Goal: Navigation & Orientation: Find specific page/section

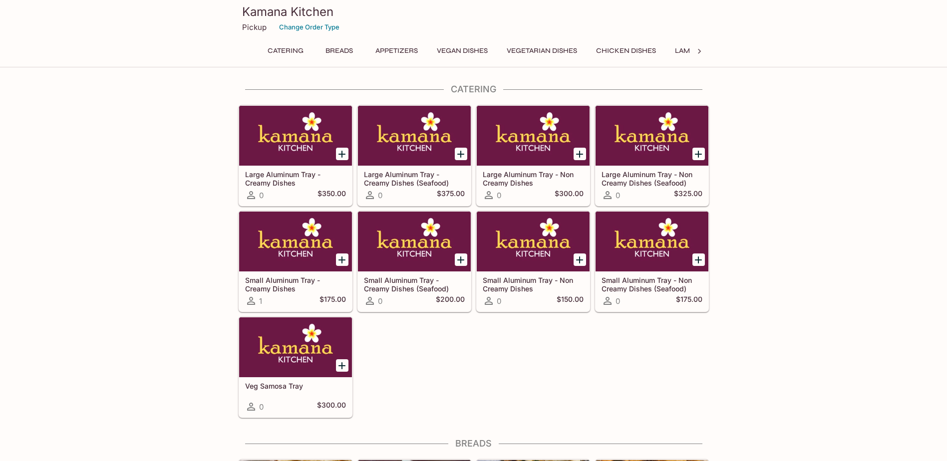
click at [405, 53] on button "Appetizers" at bounding box center [396, 51] width 53 height 14
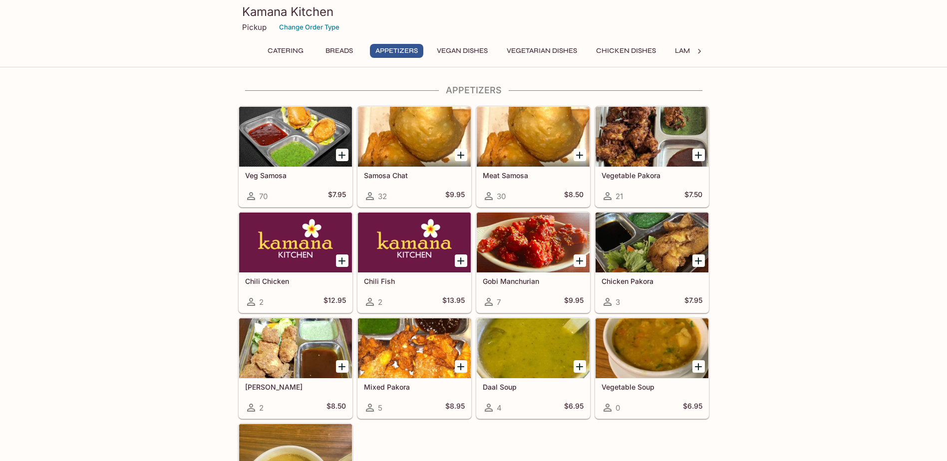
click at [539, 50] on button "Vegetarian Dishes" at bounding box center [541, 51] width 81 height 14
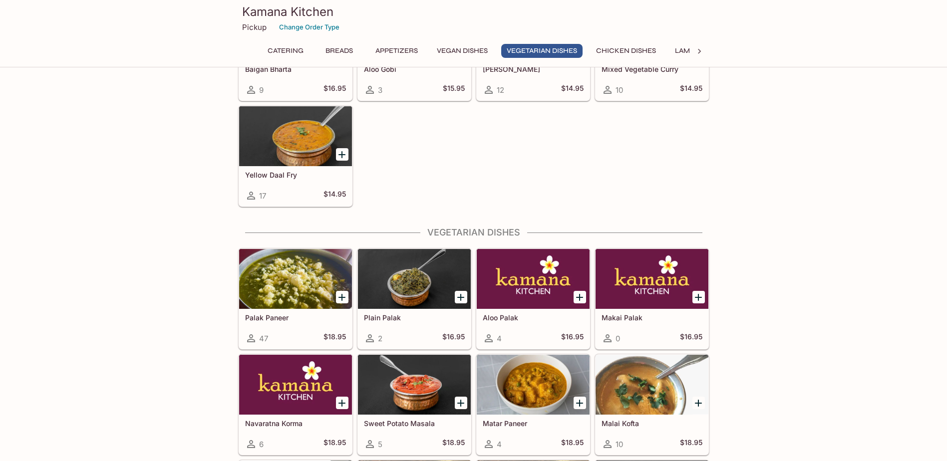
scroll to position [1311, 0]
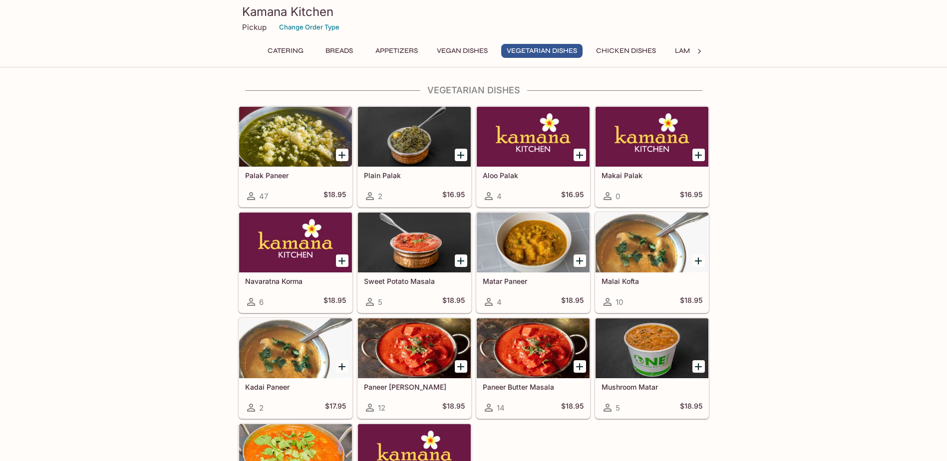
click at [611, 45] on button "Chicken Dishes" at bounding box center [625, 51] width 71 height 14
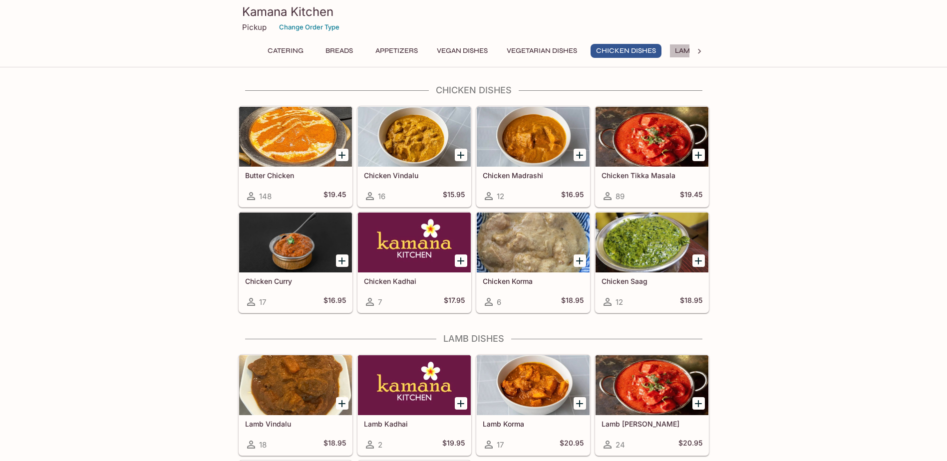
click at [685, 47] on button "Lamb Dishes" at bounding box center [697, 51] width 57 height 14
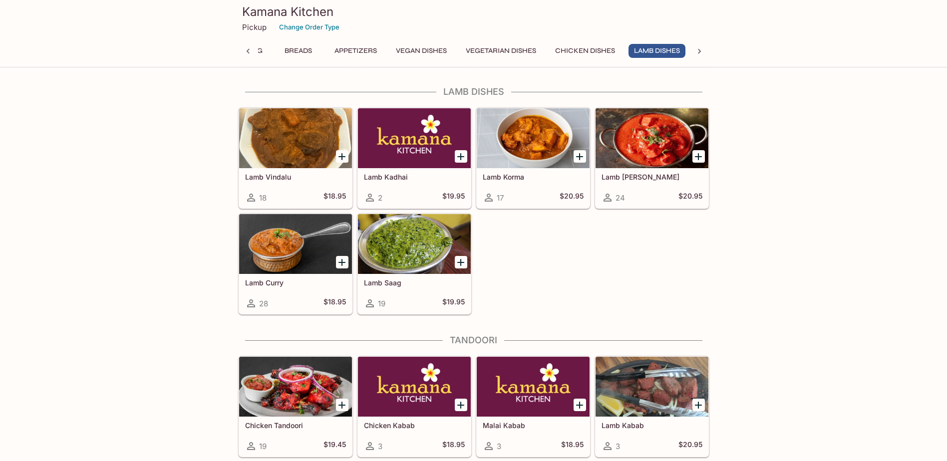
scroll to position [2019, 0]
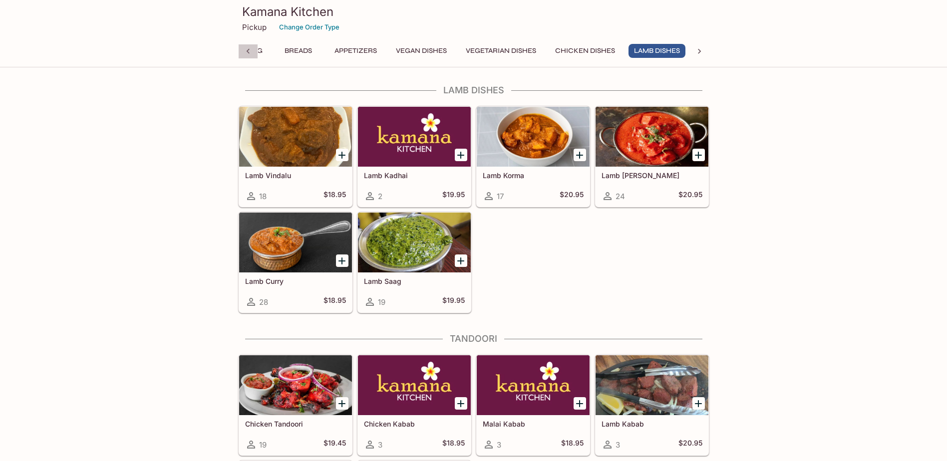
click at [245, 50] on icon at bounding box center [248, 51] width 10 height 10
click at [245, 50] on div "Catering Breads Appetizers Vegan Dishes Vegetarian Dishes Chicken Dishes Lamb D…" at bounding box center [473, 54] width 471 height 20
click at [282, 49] on button "Catering" at bounding box center [285, 51] width 47 height 14
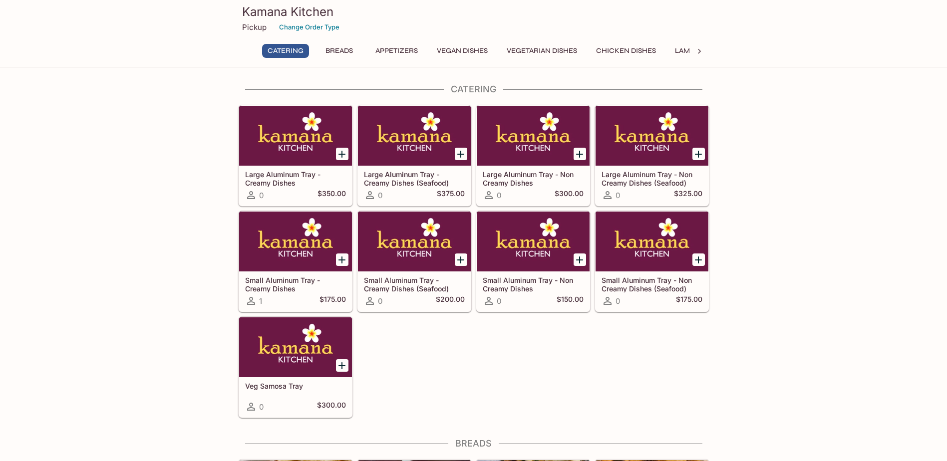
click at [702, 51] on icon at bounding box center [699, 51] width 10 height 10
click at [245, 49] on icon at bounding box center [248, 51] width 10 height 10
click at [468, 47] on button "Vegan Dishes" at bounding box center [462, 51] width 62 height 14
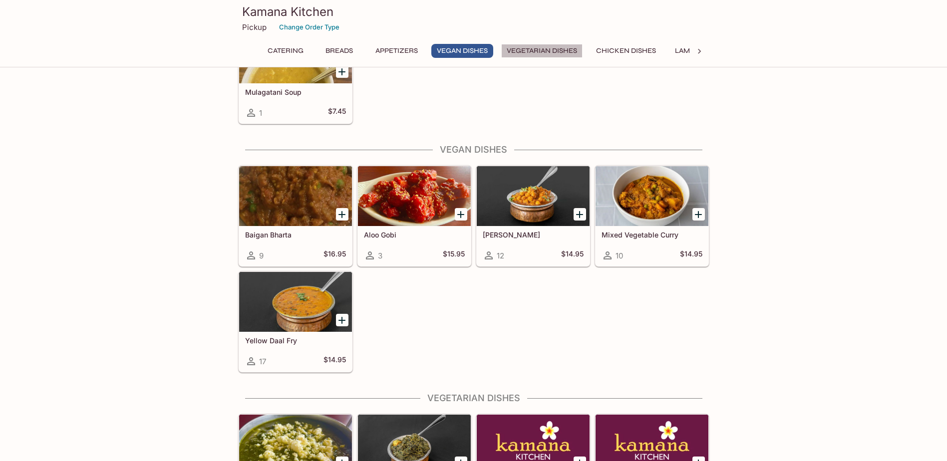
click at [548, 49] on button "Vegetarian Dishes" at bounding box center [541, 51] width 81 height 14
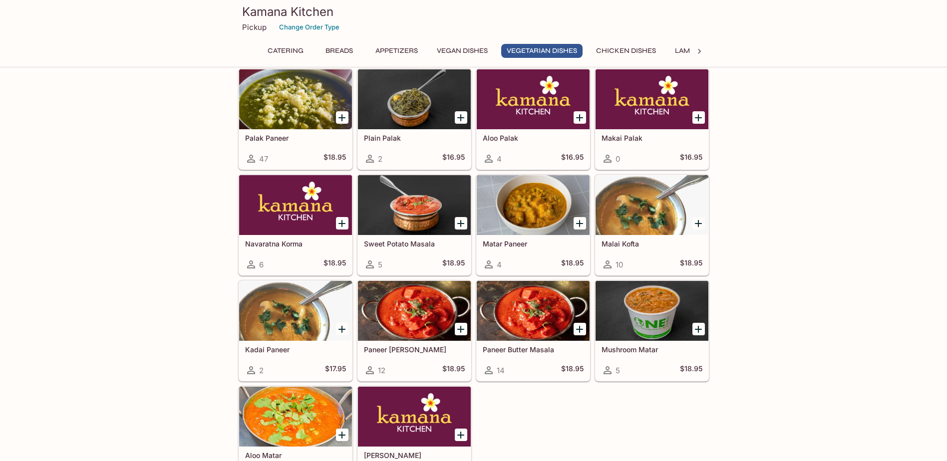
scroll to position [1360, 0]
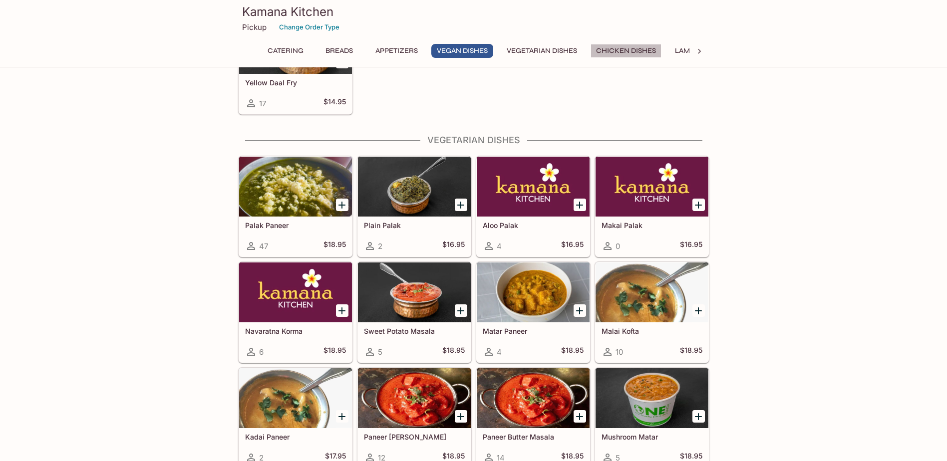
click at [612, 51] on button "Chicken Dishes" at bounding box center [625, 51] width 71 height 14
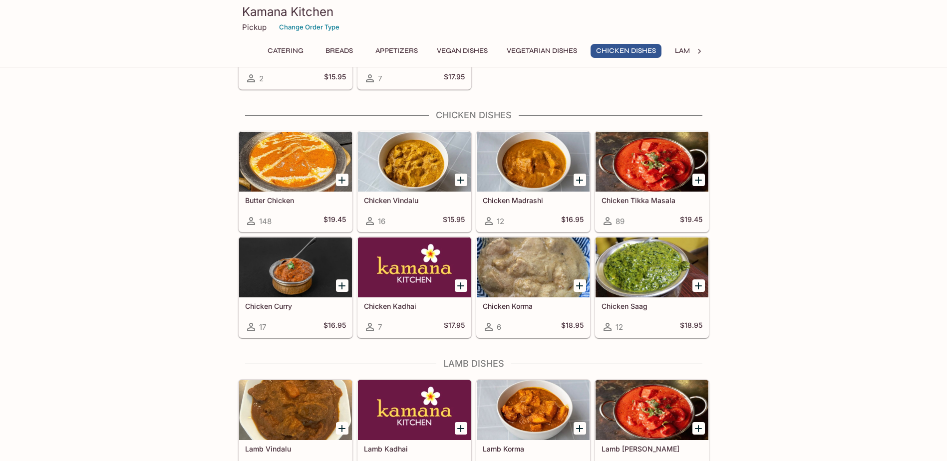
scroll to position [1771, 0]
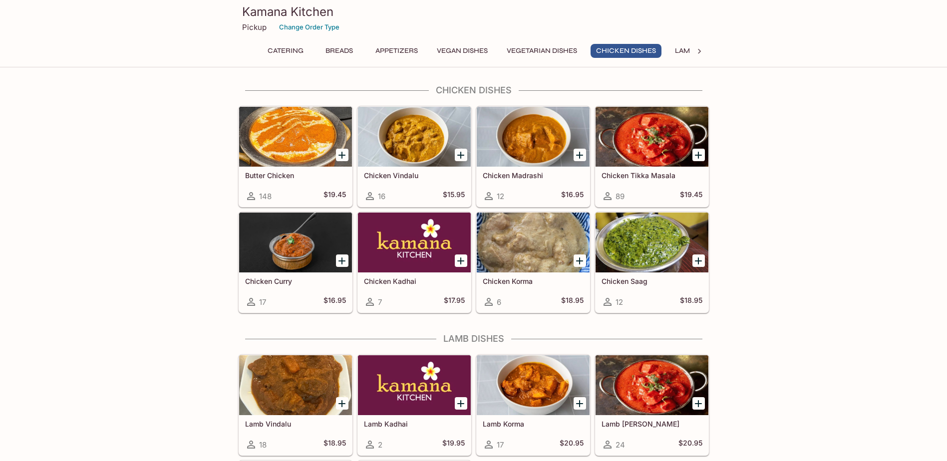
click at [681, 52] on button "Lamb Dishes" at bounding box center [697, 51] width 57 height 14
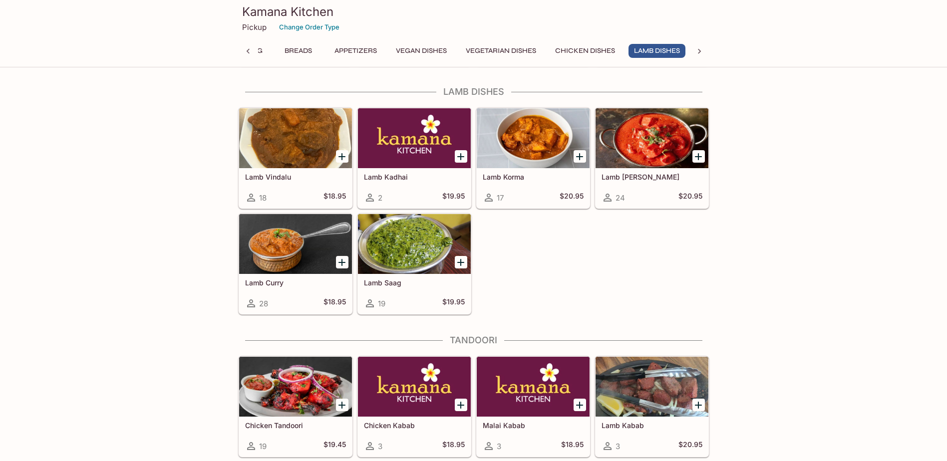
scroll to position [2019, 0]
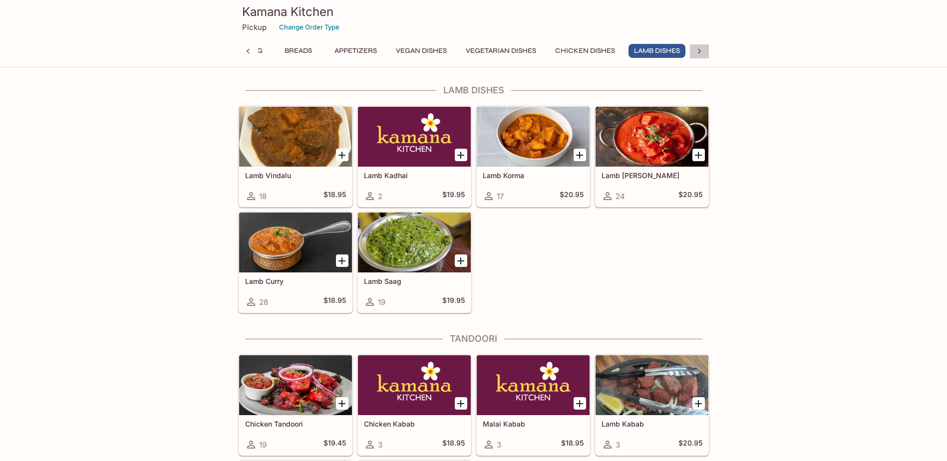
click at [698, 52] on icon at bounding box center [699, 51] width 10 height 10
click at [310, 49] on button "Tandoori" at bounding box center [312, 51] width 47 height 14
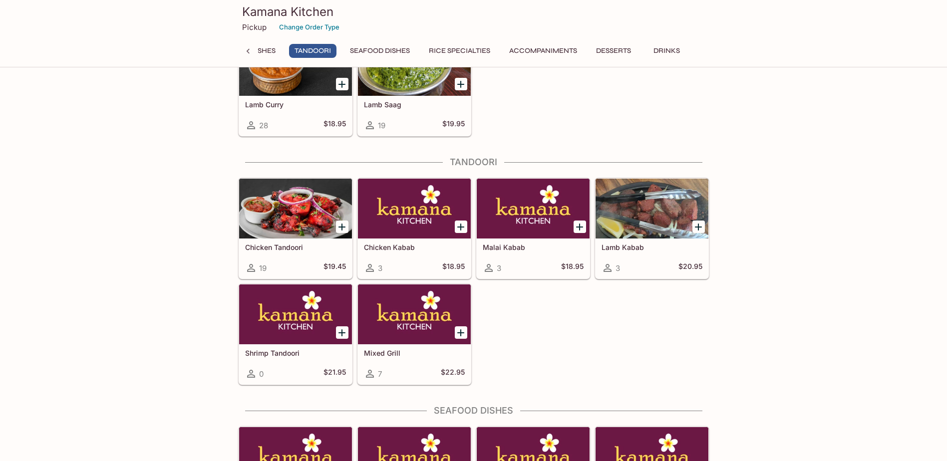
scroll to position [2268, 0]
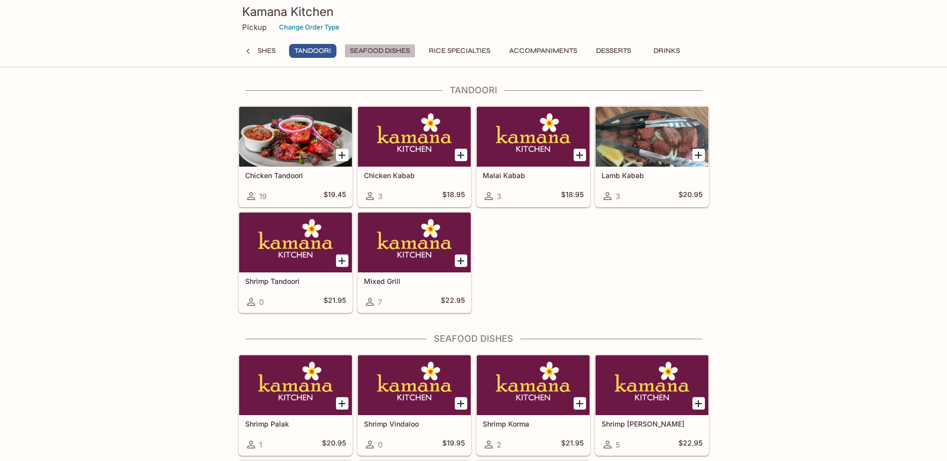
click at [387, 48] on button "Seafood Dishes" at bounding box center [379, 51] width 71 height 14
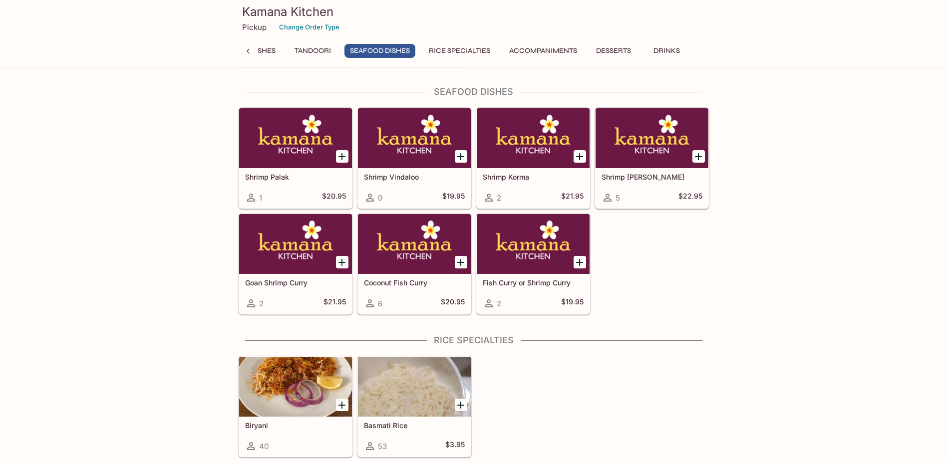
scroll to position [2516, 0]
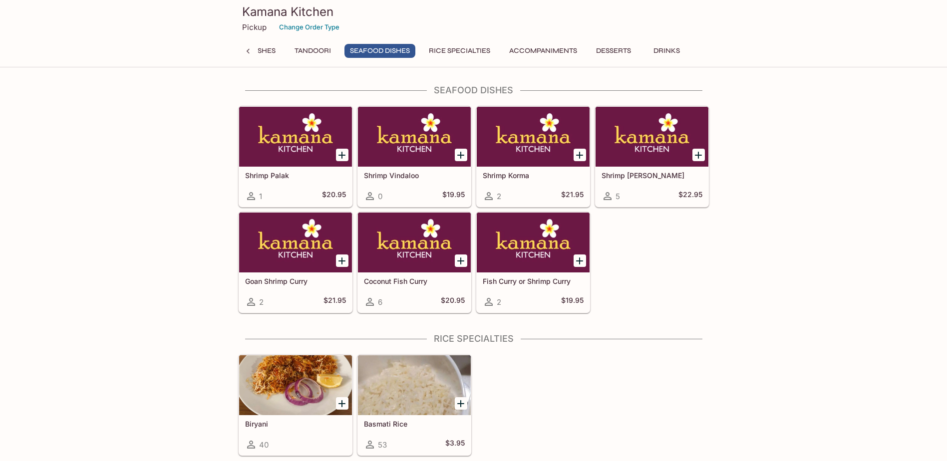
click at [430, 48] on button "Rice Specialties" at bounding box center [459, 51] width 72 height 14
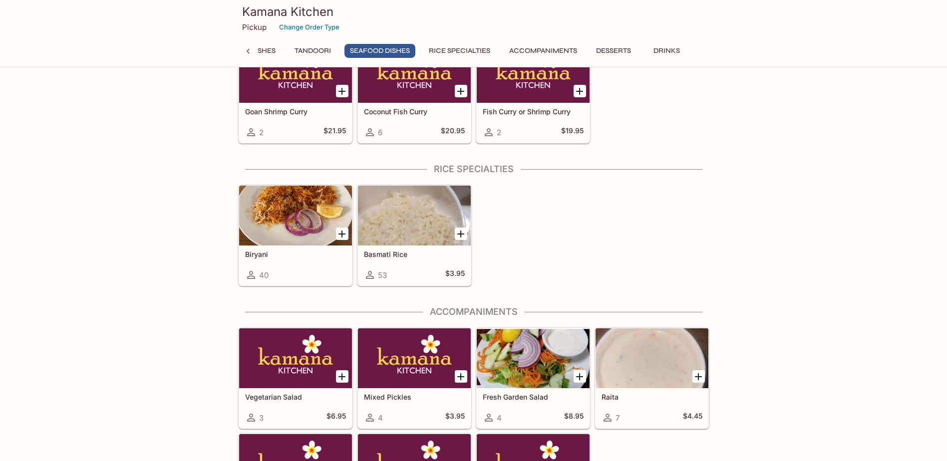
scroll to position [2715, 0]
